Goal: Task Accomplishment & Management: Manage account settings

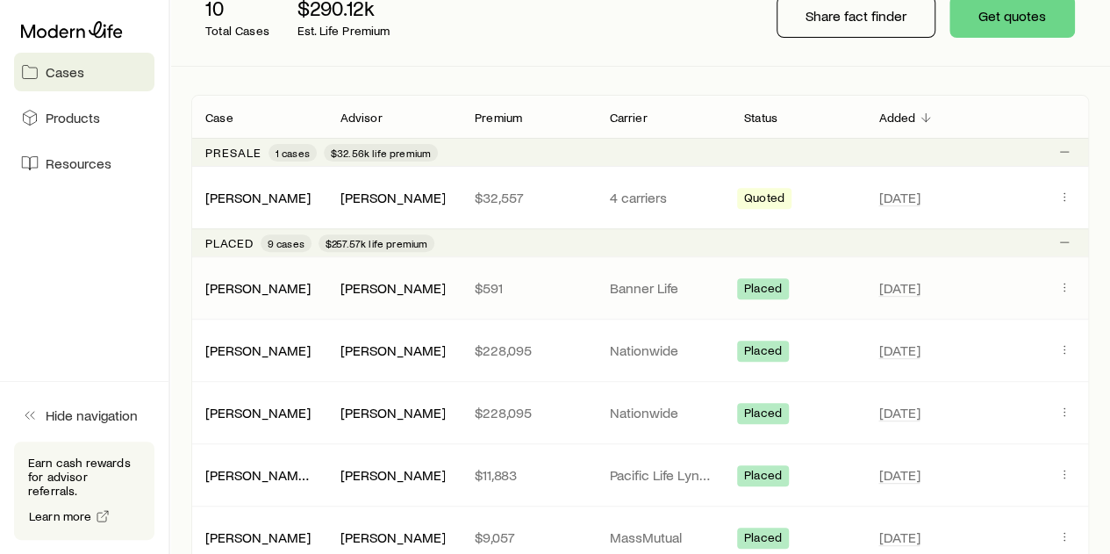
scroll to position [263, 0]
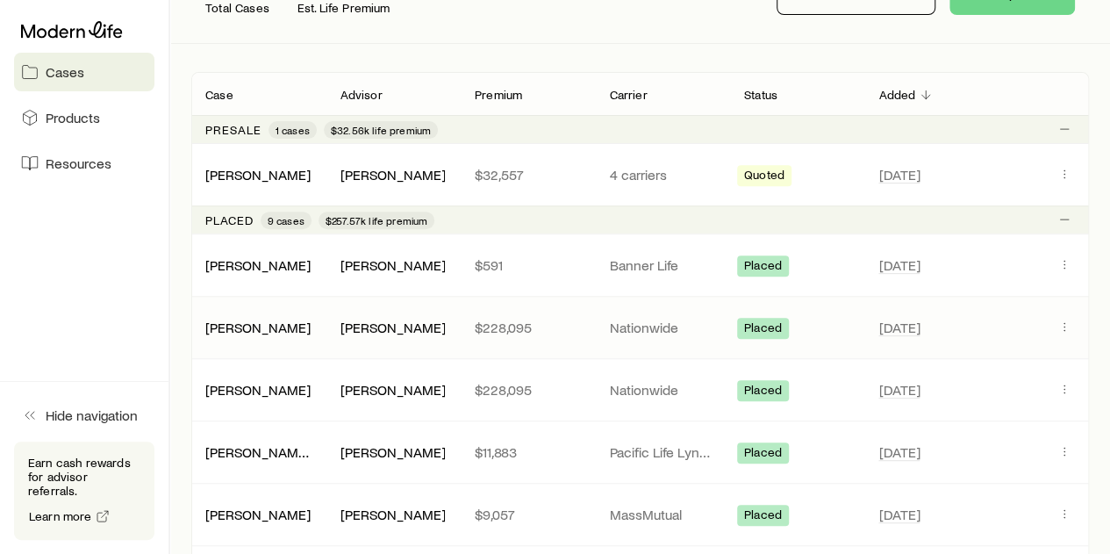
click at [455, 330] on div "[PERSON_NAME]" at bounding box center [393, 328] width 134 height 18
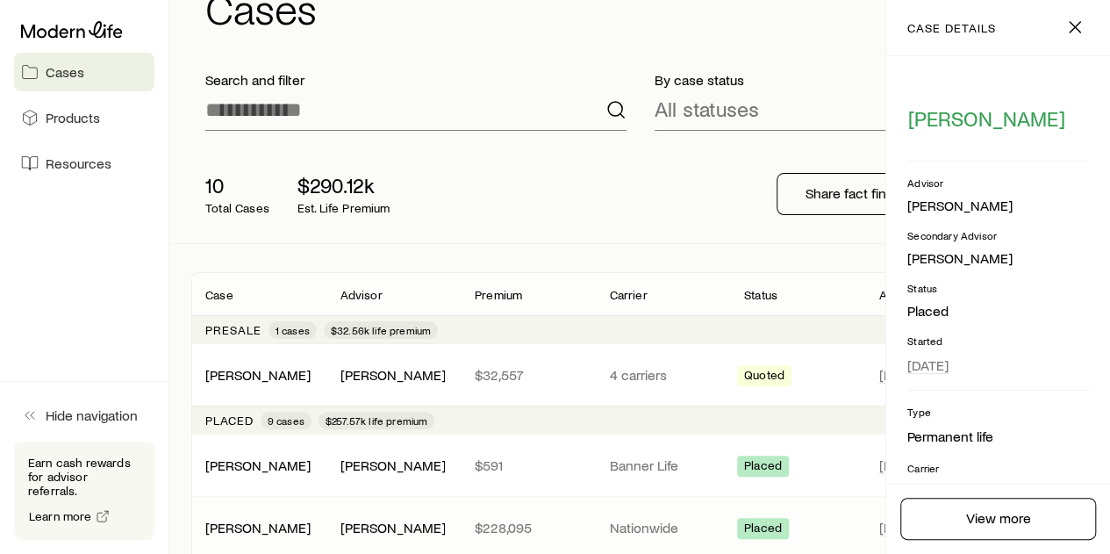
scroll to position [0, 0]
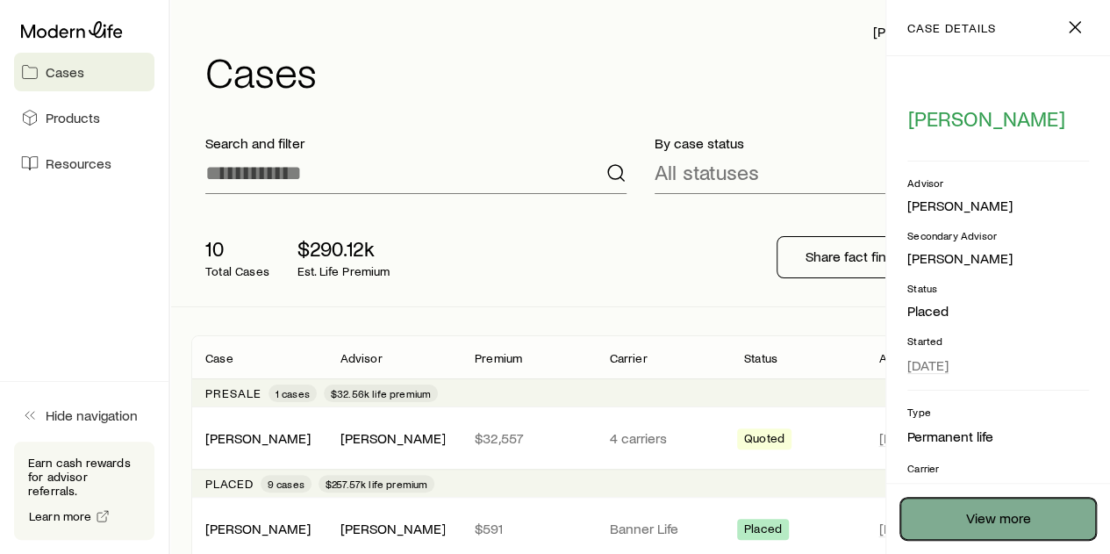
click at [1020, 526] on link "View more" at bounding box center [999, 519] width 196 height 42
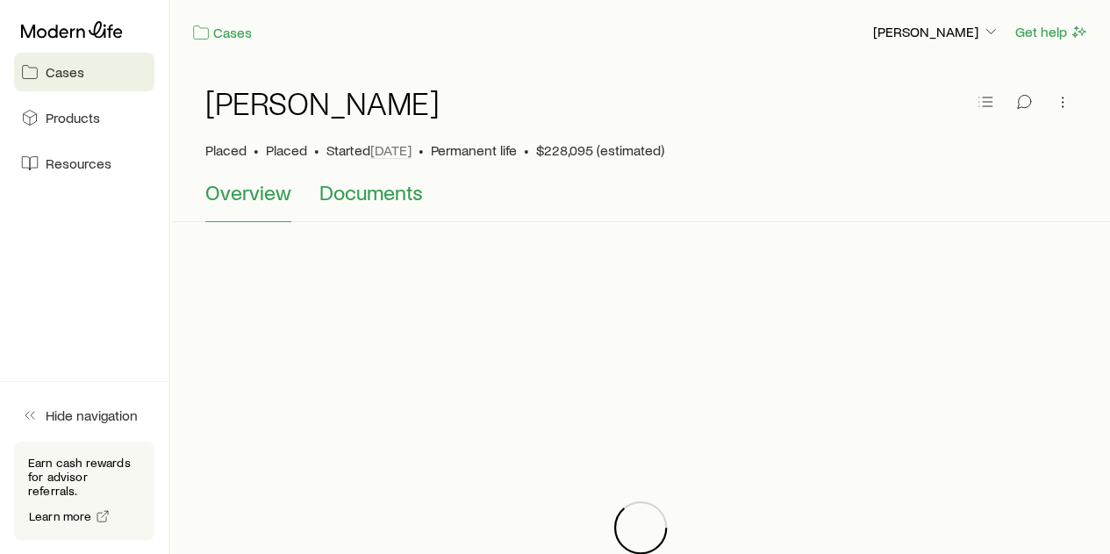
click at [393, 187] on span "Documents" at bounding box center [372, 192] width 104 height 25
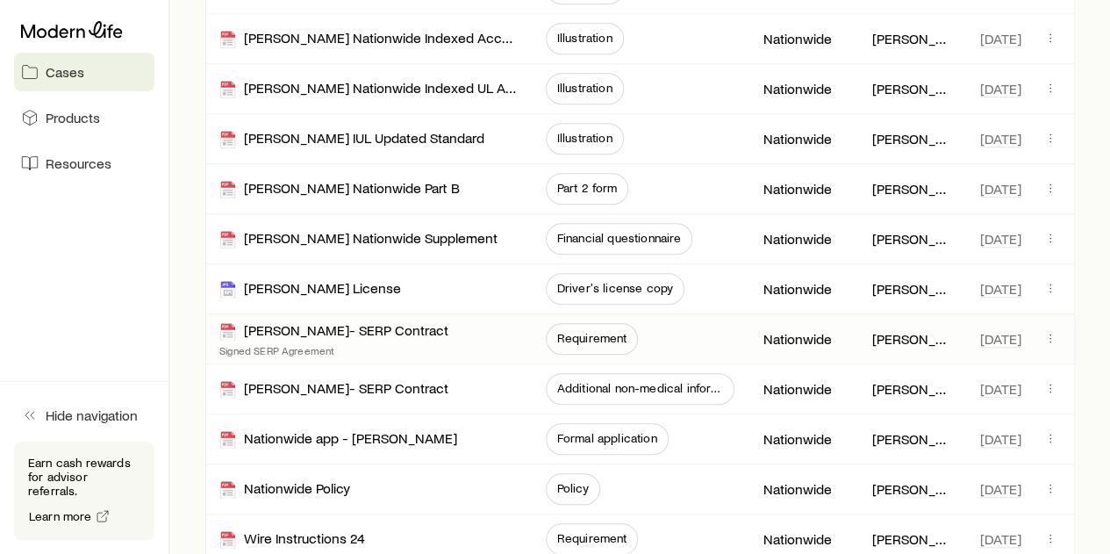
scroll to position [702, 0]
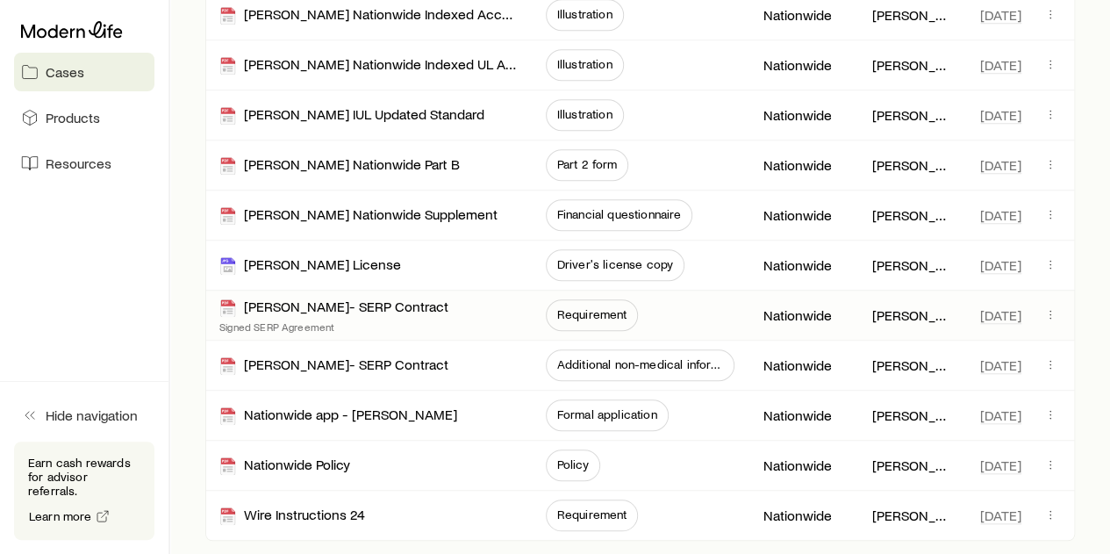
click at [495, 307] on div "[PERSON_NAME]- SERP Contract Signed SERP Agreement" at bounding box center [368, 315] width 298 height 49
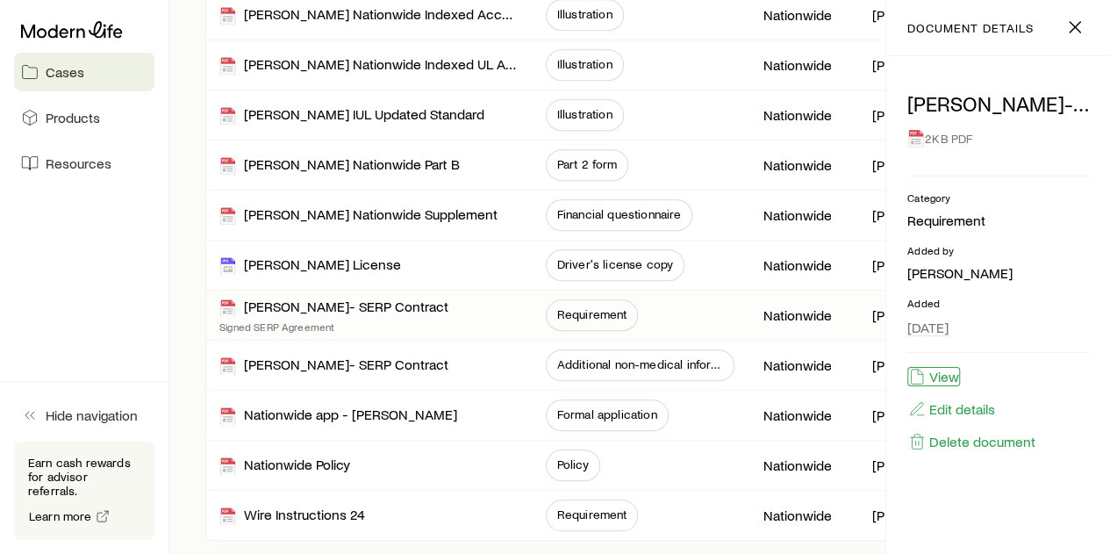
click at [940, 372] on button "View" at bounding box center [934, 376] width 53 height 19
click at [1072, 18] on icon "button" at bounding box center [1075, 27] width 21 height 21
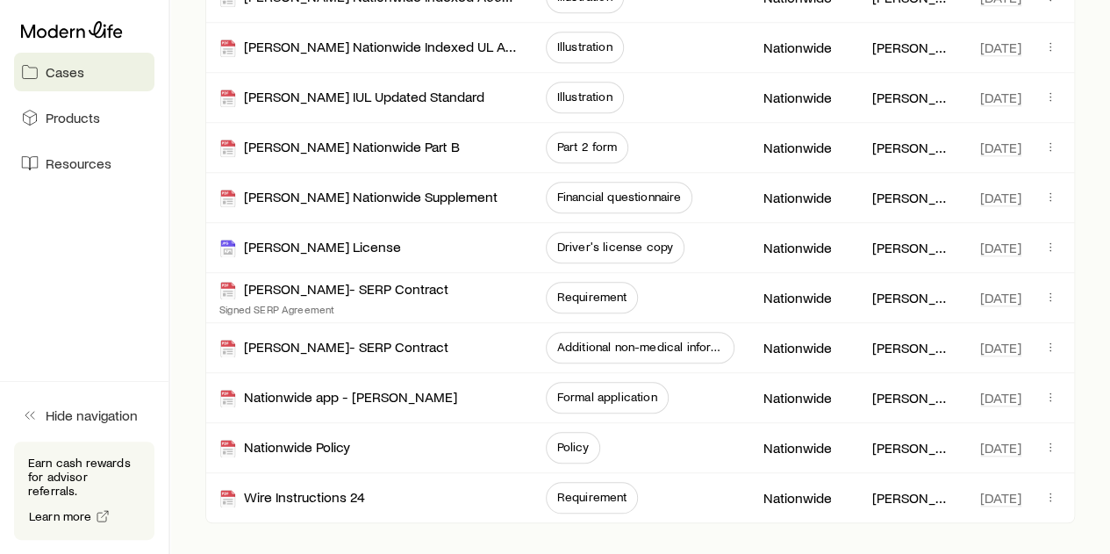
scroll to position [743, 0]
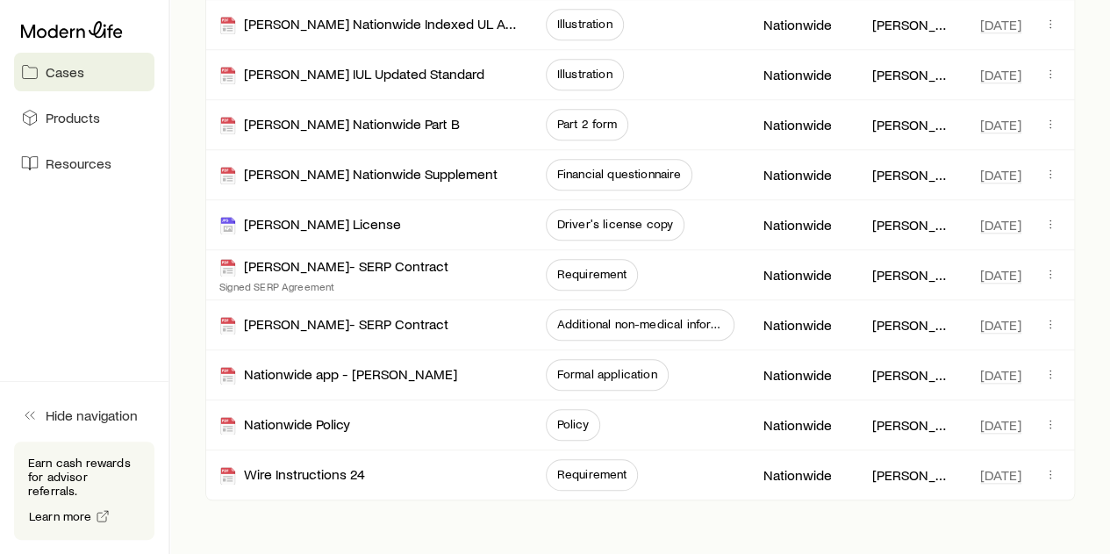
drag, startPoint x: 169, startPoint y: 166, endPoint x: 172, endPoint y: 77, distance: 88.7
click at [578, 417] on span "Policy" at bounding box center [573, 424] width 32 height 14
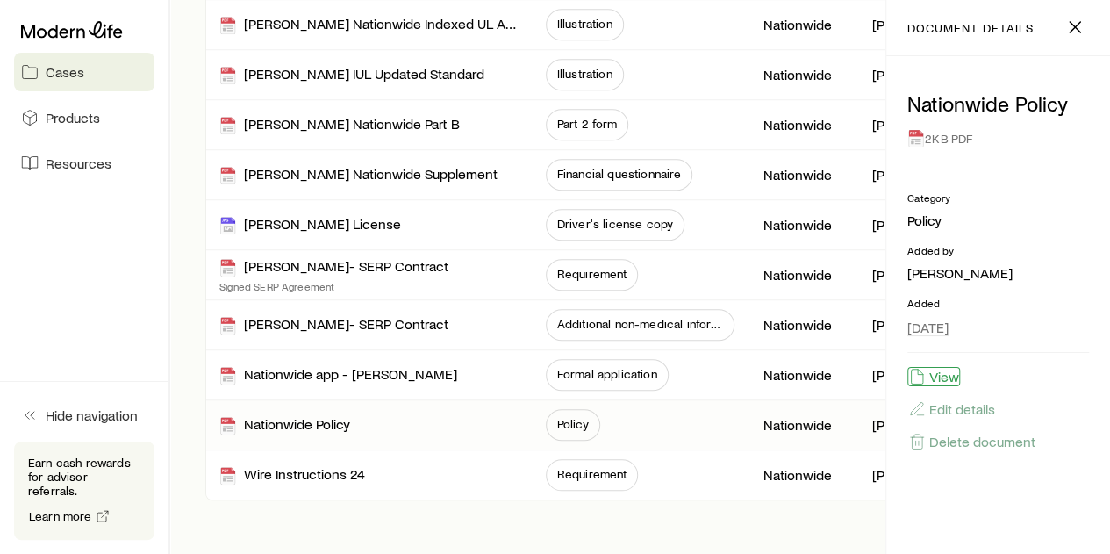
click at [938, 377] on button "View" at bounding box center [934, 376] width 53 height 19
